Goal: Task Accomplishment & Management: Complete application form

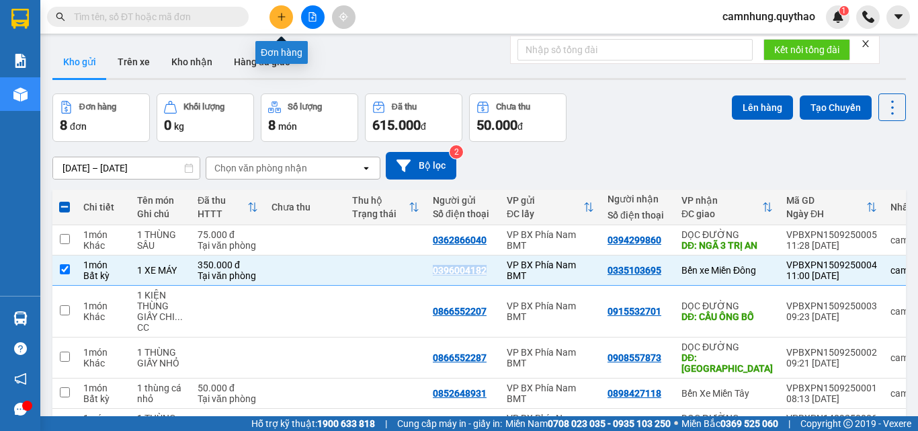
click at [288, 19] on button at bounding box center [281, 17] width 24 height 24
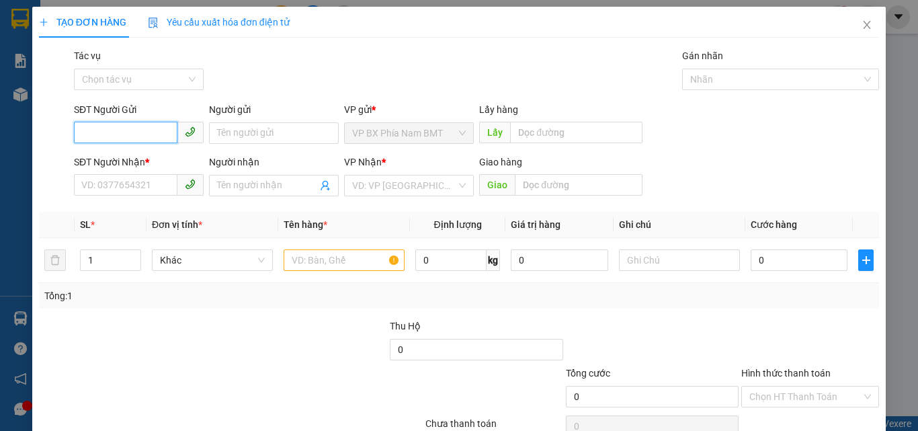
click at [107, 136] on input "SĐT Người Gửi" at bounding box center [125, 133] width 103 height 22
drag, startPoint x: 107, startPoint y: 137, endPoint x: 52, endPoint y: 87, distance: 74.2
click at [104, 136] on input "SĐT Người Gửi" at bounding box center [125, 133] width 103 height 22
type input "0365003003"
click at [96, 157] on div "0365003003" at bounding box center [137, 160] width 112 height 15
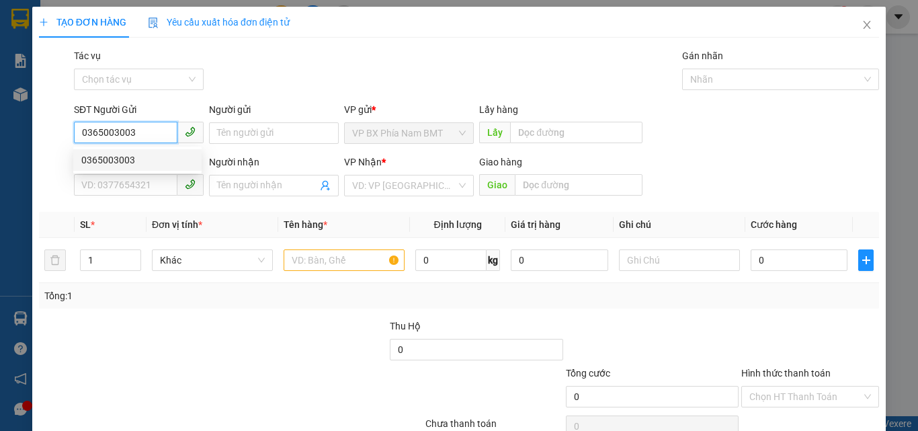
type input "0767623085"
type input "BXMT"
type input "0365003003"
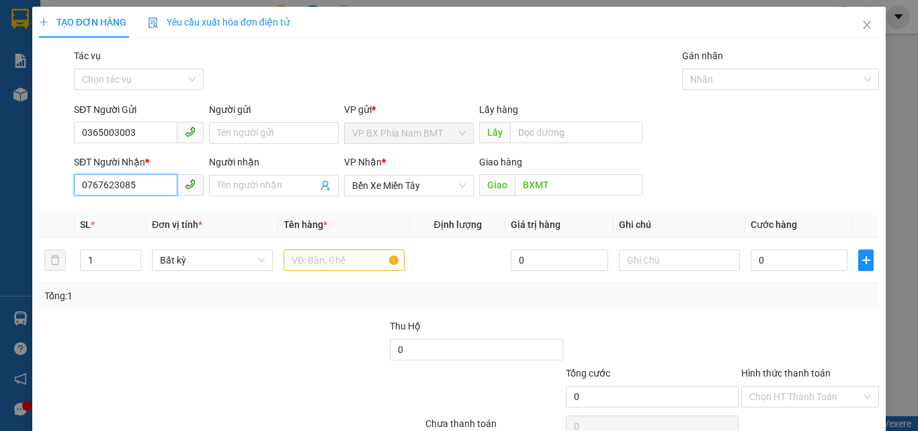
drag, startPoint x: 140, startPoint y: 188, endPoint x: 0, endPoint y: 214, distance: 142.7
click at [0, 214] on div "TẠO ĐƠN HÀNG Yêu cầu xuất hóa đơn điện tử Transit Pickup Surcharge Ids Transit …" at bounding box center [459, 215] width 918 height 431
click at [88, 187] on input "SĐT Người Nhận *" at bounding box center [125, 185] width 103 height 22
click at [427, 189] on span "Bến Xe Miền Tây" at bounding box center [409, 185] width 114 height 20
type input "0965616514"
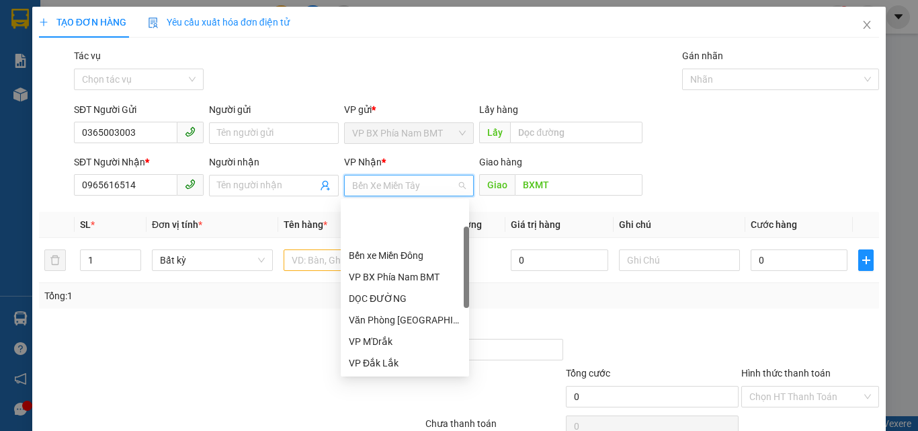
scroll to position [65, 0]
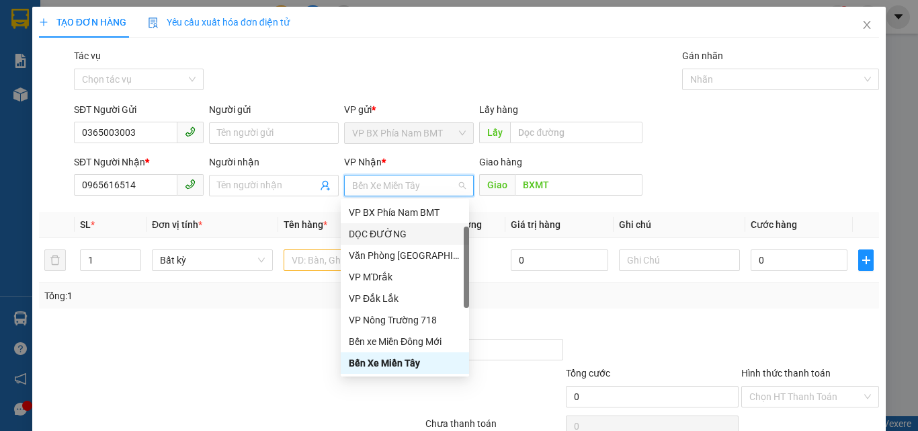
click at [396, 232] on div "DỌC ĐƯỜNG" at bounding box center [405, 233] width 112 height 15
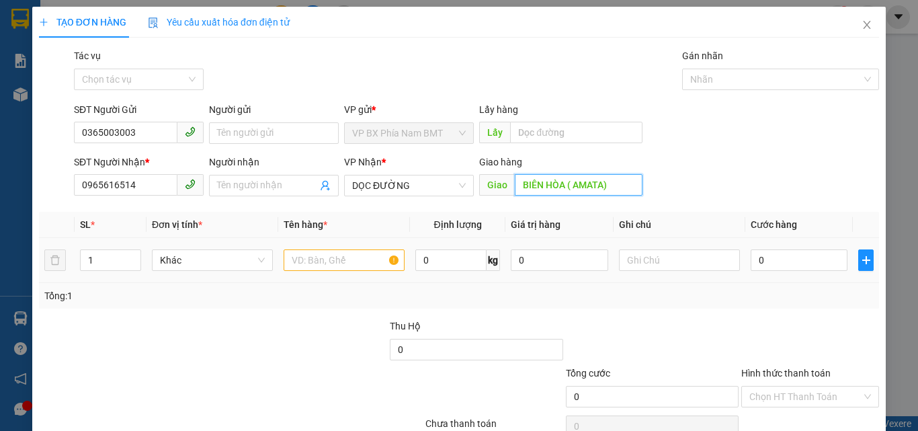
type input "BIÊN HÒA ( AMATA)"
click at [340, 265] on input "text" at bounding box center [344, 260] width 121 height 22
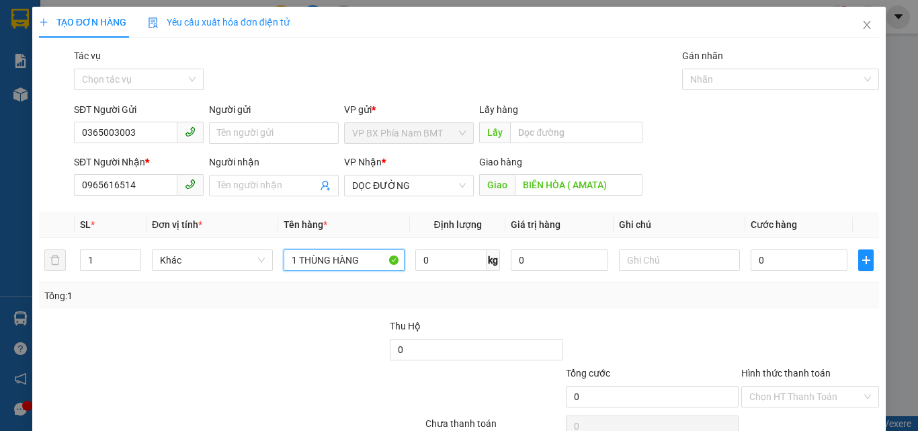
type input "1 THÙNG HÀNG"
click at [781, 263] on input "0" at bounding box center [799, 260] width 97 height 22
type input "7"
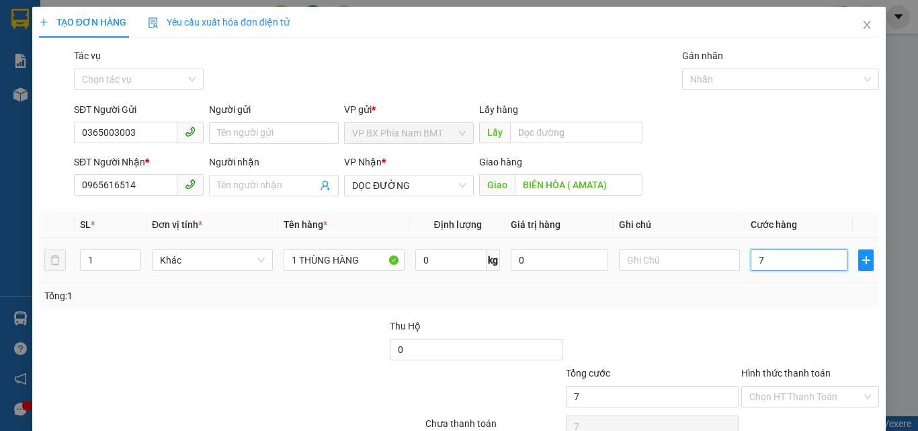
type input "70"
type input "700"
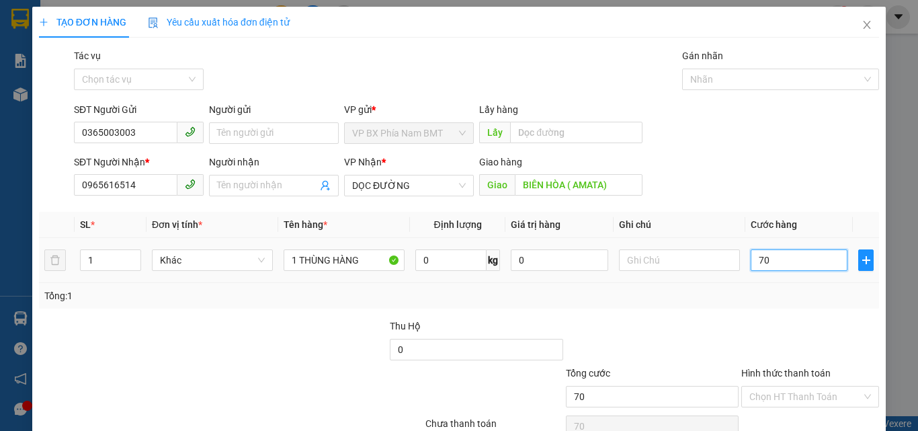
type input "700"
type input "7.000"
type input "70.000"
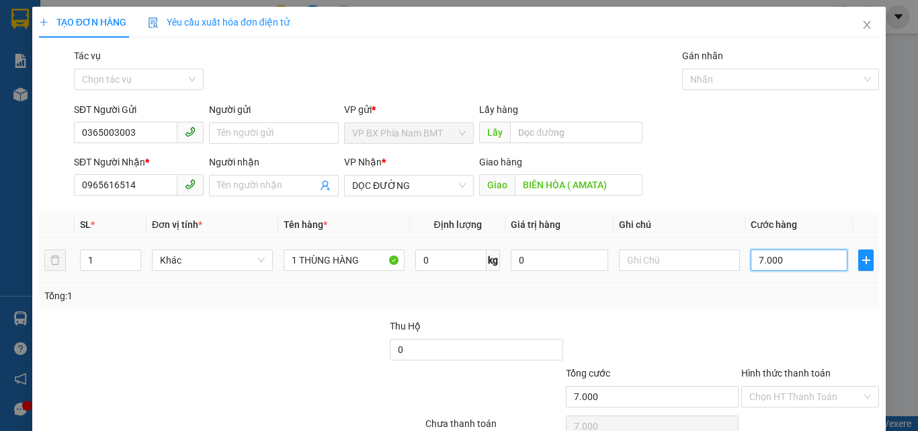
type input "70.000"
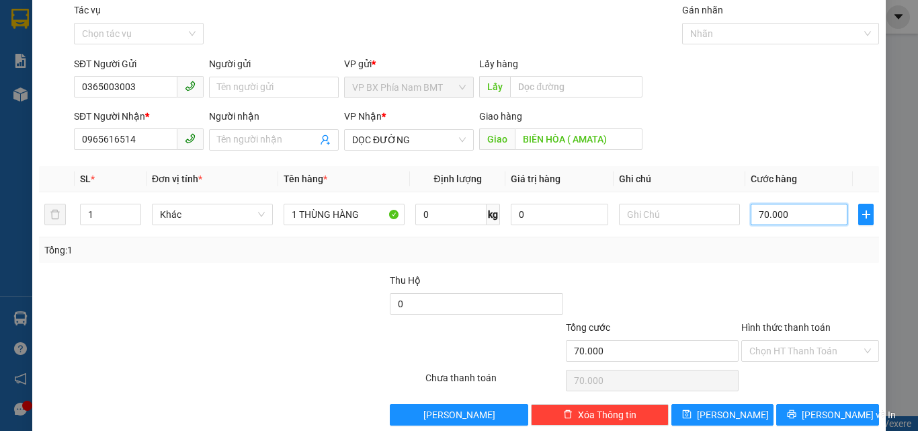
scroll to position [67, 0]
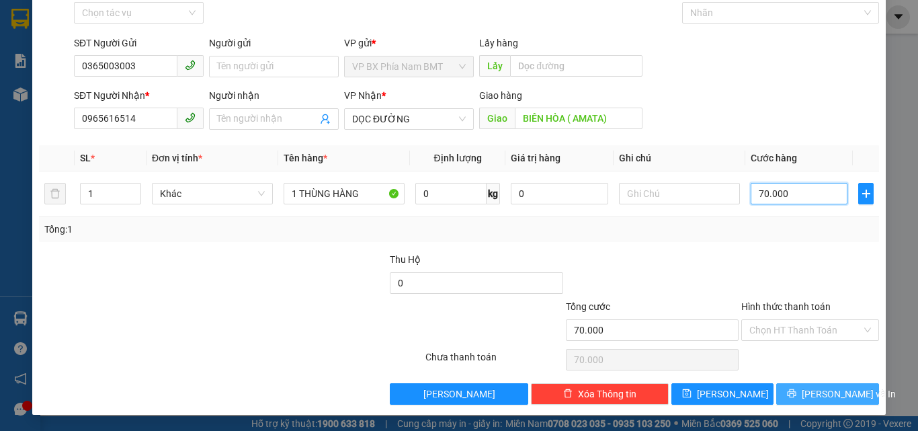
type input "70.000"
drag, startPoint x: 809, startPoint y: 396, endPoint x: 812, endPoint y: 370, distance: 26.4
click at [808, 396] on span "[PERSON_NAME] và In" at bounding box center [849, 393] width 94 height 15
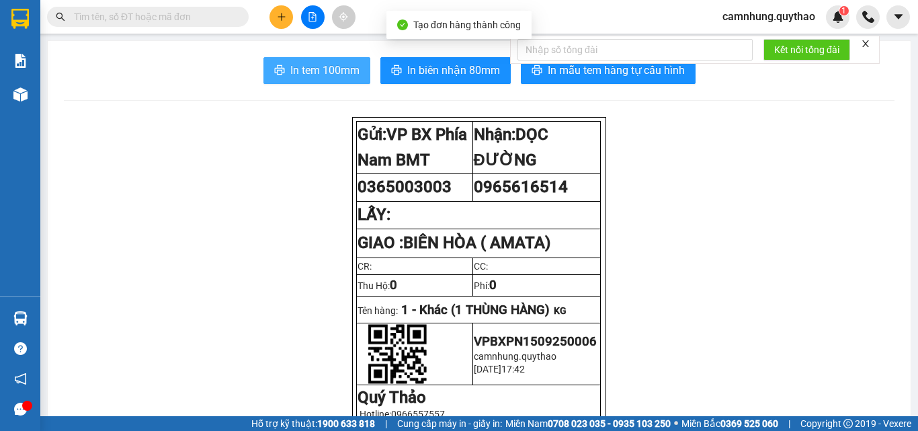
drag, startPoint x: 314, startPoint y: 69, endPoint x: 332, endPoint y: 62, distance: 18.7
click at [315, 69] on span "In tem 100mm" at bounding box center [324, 70] width 69 height 17
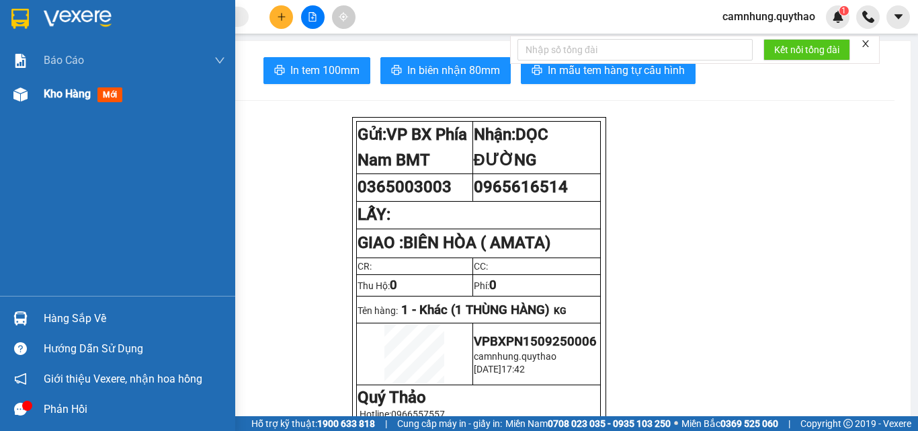
click at [59, 98] on span "Kho hàng" at bounding box center [67, 93] width 47 height 13
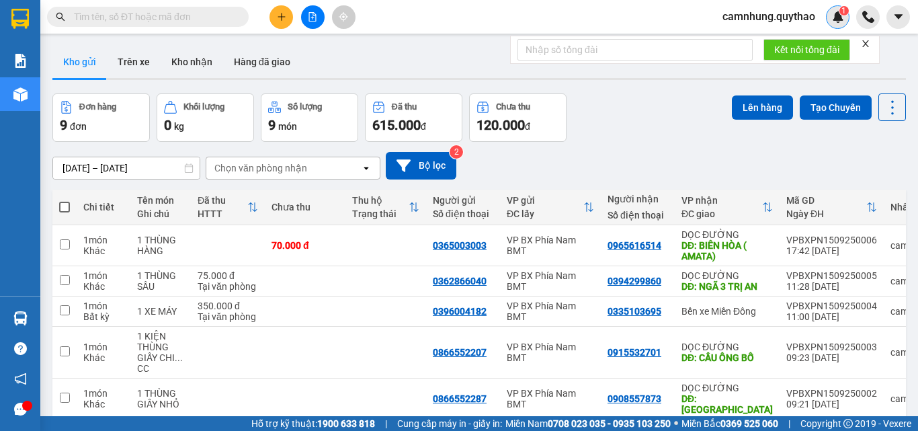
click at [837, 13] on img at bounding box center [838, 17] width 12 height 12
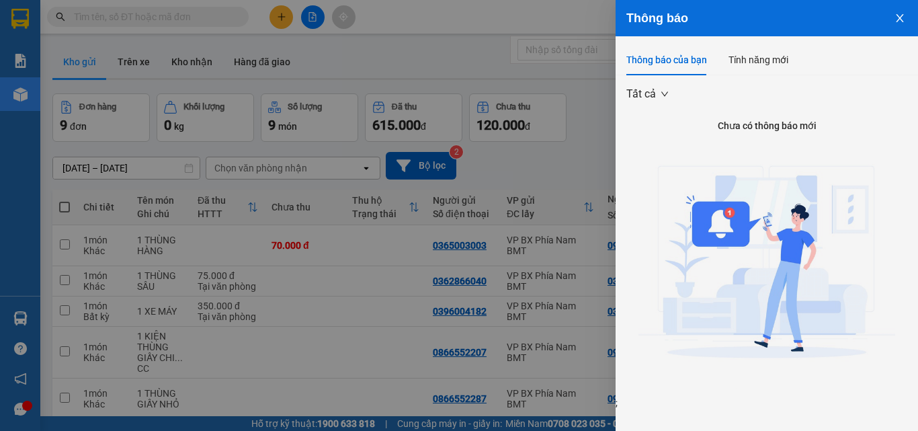
click at [566, 117] on div at bounding box center [459, 215] width 918 height 431
